Goal: Find specific fact: Find contact information

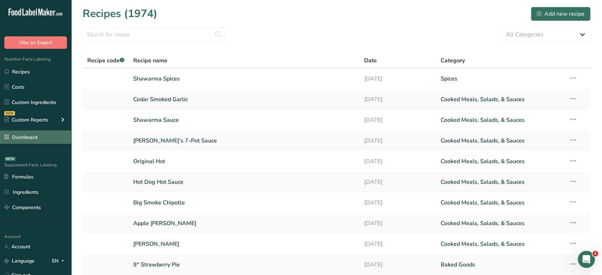
click at [37, 140] on link "Dashboard" at bounding box center [35, 137] width 71 height 14
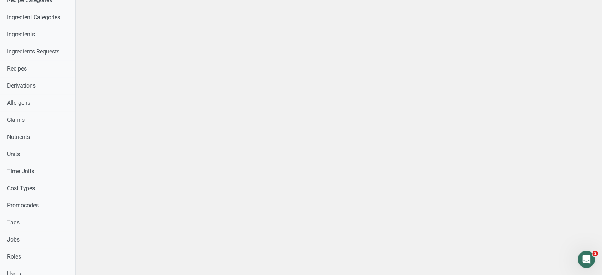
scroll to position [228, 0]
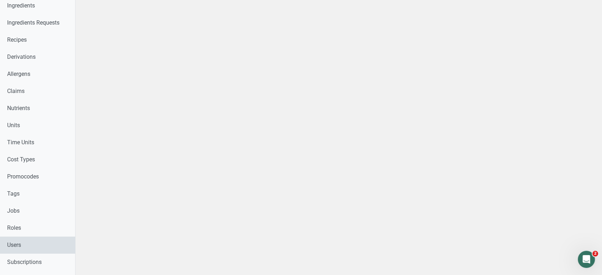
click at [42, 247] on link "Users" at bounding box center [37, 244] width 75 height 17
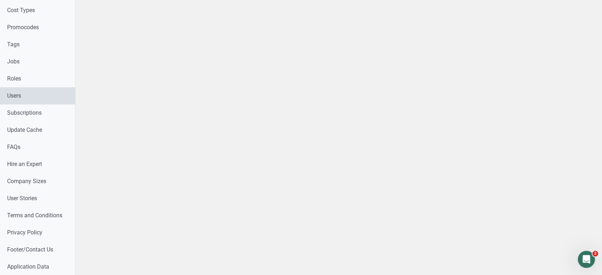
select select
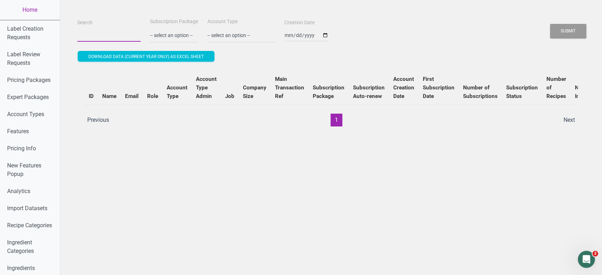
click at [120, 33] on input "Search" at bounding box center [108, 35] width 63 height 13
paste input "[EMAIL_ADDRESS][DOMAIN_NAME]"
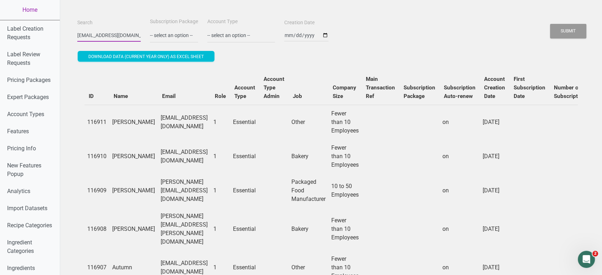
click at [550, 24] on button "Submit" at bounding box center [568, 31] width 36 height 15
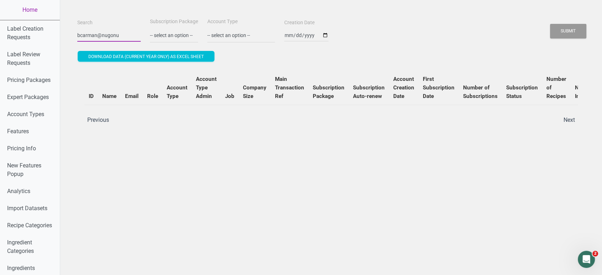
type input "bcarman@nugonu"
click at [550, 24] on button "Submit" at bounding box center [568, 31] width 36 height 15
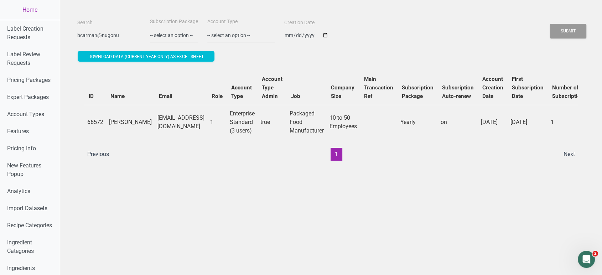
drag, startPoint x: 205, startPoint y: 122, endPoint x: 129, endPoint y: 125, distance: 76.3
click at [155, 125] on td "[EMAIL_ADDRESS][DOMAIN_NAME]" at bounding box center [181, 122] width 53 height 35
copy td "[EMAIL_ADDRESS][DOMAIN_NAME]"
